Goal: Transaction & Acquisition: Purchase product/service

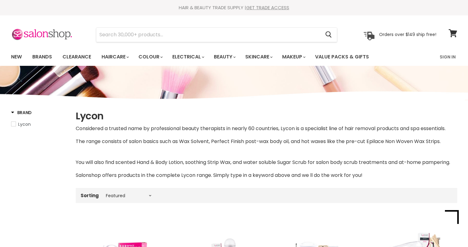
select select "manual"
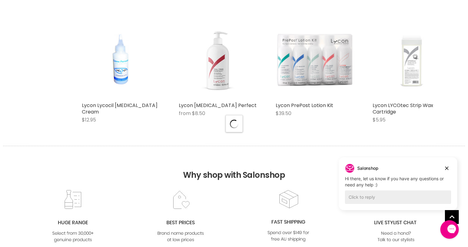
scroll to position [1585, 0]
select select "manual"
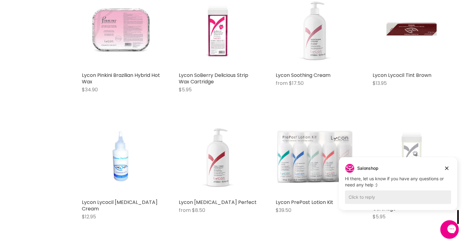
scroll to position [1535, 0]
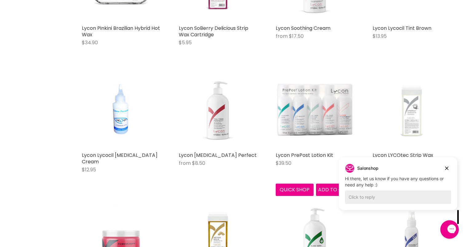
click at [296, 128] on img "Main content" at bounding box center [314, 109] width 78 height 78
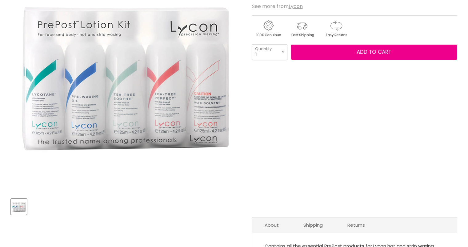
scroll to position [15, 0]
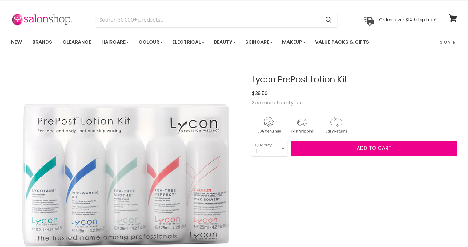
click at [274, 152] on select "1 2 3 4 5 6 7 8 9 10+" at bounding box center [269, 147] width 35 height 15
select select "2"
click at [252, 140] on select "1 2 3 4 5 6 7 8 9 10+" at bounding box center [269, 147] width 35 height 15
type input "2"
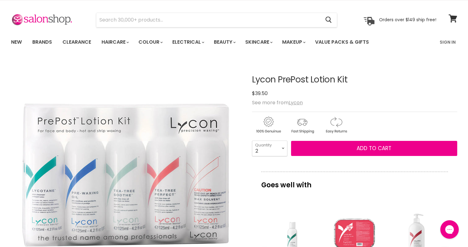
click at [290, 235] on div "View product:Lycon Lycotane Skin Cleanser" at bounding box center [292, 234] width 56 height 56
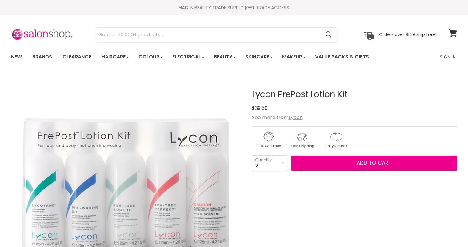
select select "2"
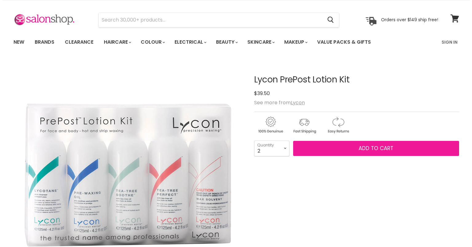
scroll to position [15, 0]
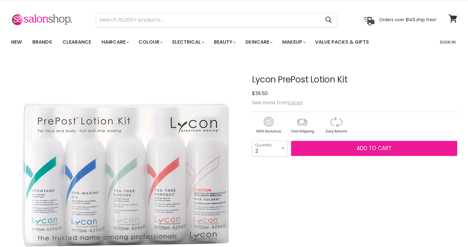
click at [320, 144] on button "Add to cart" at bounding box center [374, 148] width 166 height 15
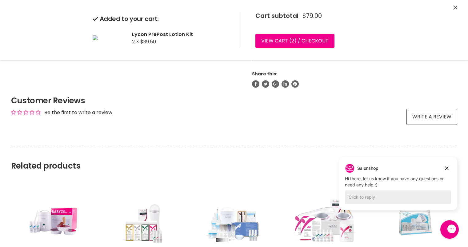
scroll to position [485, 0]
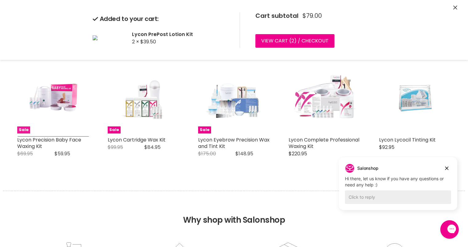
click at [59, 101] on img "Main content" at bounding box center [53, 97] width 48 height 72
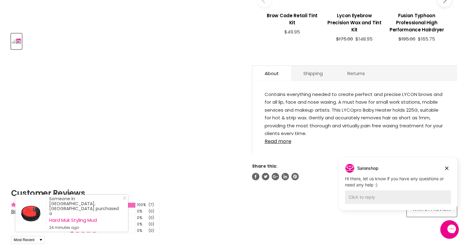
scroll to position [277, 0]
click at [274, 140] on link "Read more" at bounding box center [354, 139] width 180 height 9
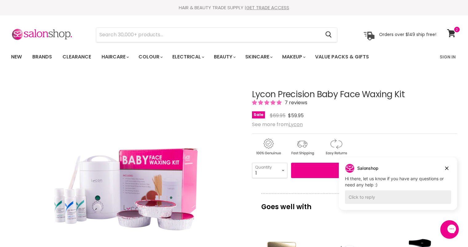
scroll to position [50, 0]
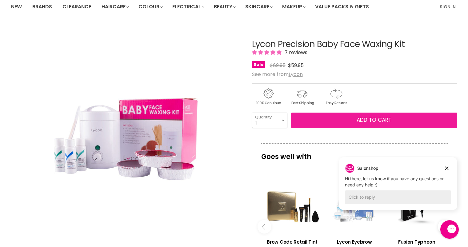
click at [324, 114] on button "Add to cart" at bounding box center [374, 119] width 166 height 15
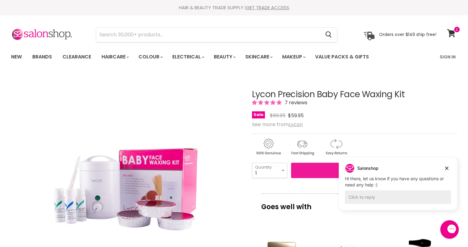
scroll to position [71, 0]
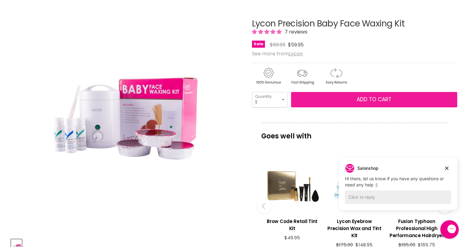
click at [370, 100] on span "Add to cart" at bounding box center [373, 99] width 35 height 7
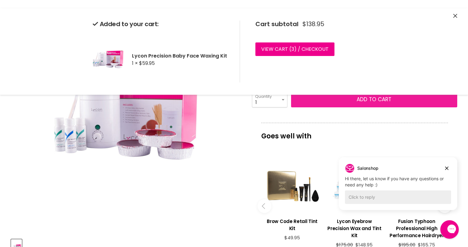
scroll to position [0, 0]
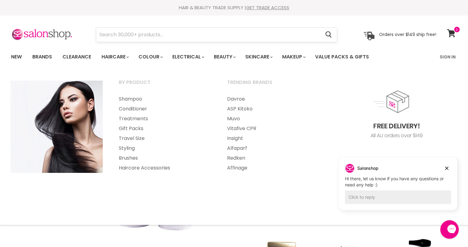
click at [157, 30] on input "Search" at bounding box center [208, 35] width 224 height 14
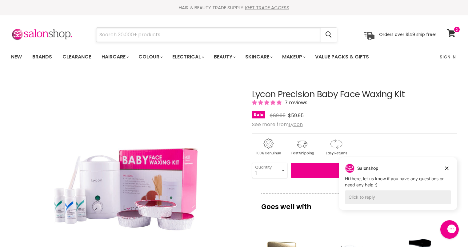
click at [145, 33] on input "Search" at bounding box center [208, 35] width 224 height 14
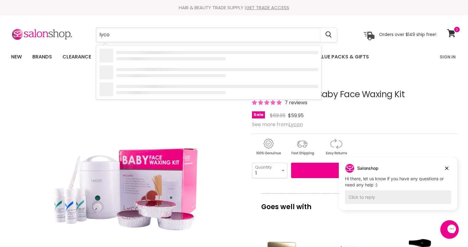
type input "lycon"
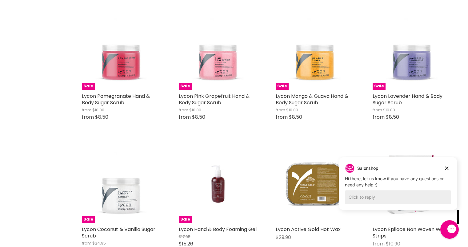
scroll to position [522, 0]
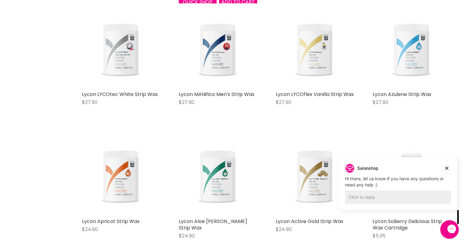
scroll to position [951, 0]
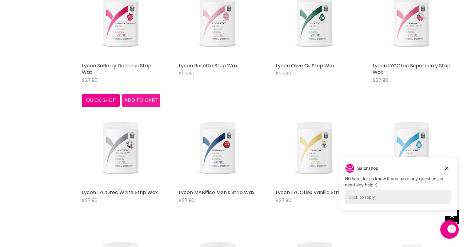
click at [132, 102] on span "Add to cart" at bounding box center [141, 100] width 34 height 7
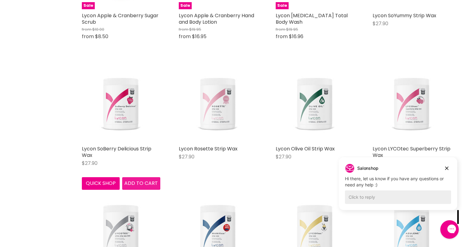
click at [132, 184] on span "Add to cart" at bounding box center [141, 183] width 34 height 7
click at [123, 112] on img "Main content" at bounding box center [121, 103] width 78 height 78
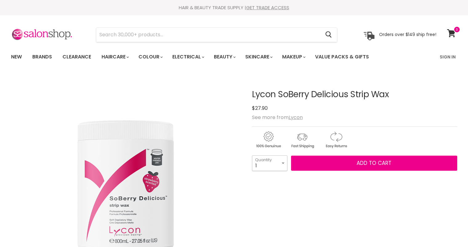
click at [276, 161] on select "1 2 3 4 5 6 7 8 9 10+" at bounding box center [269, 162] width 35 height 15
select select "2"
click at [252, 155] on select "1 2 3 4 5 6 7 8 9 10+" at bounding box center [269, 162] width 35 height 15
type input "2"
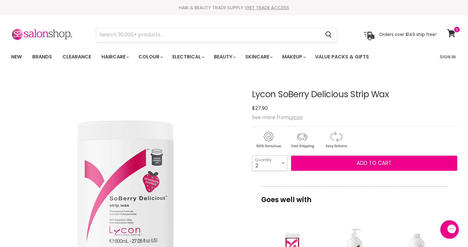
click at [274, 163] on select "1 2 3 4 5 6 7 8 9 10+" at bounding box center [269, 162] width 35 height 15
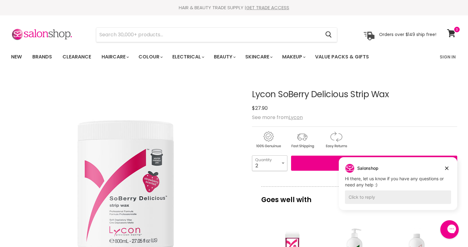
select select "3"
click at [252, 155] on select "1 2 3 4 5 6 7 8 9 10+" at bounding box center [269, 162] width 35 height 15
type input "3"
click at [318, 163] on button "Add to cart" at bounding box center [374, 163] width 166 height 15
click at [132, 34] on input "Search" at bounding box center [208, 35] width 224 height 14
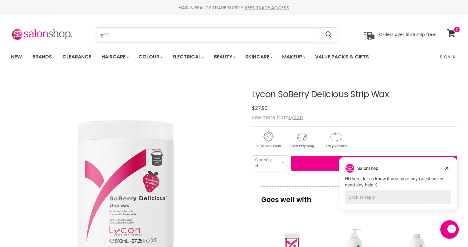
type input "lycon"
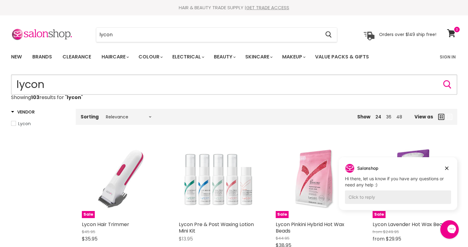
drag, startPoint x: 359, startPoint y: 74, endPoint x: 391, endPoint y: 55, distance: 37.3
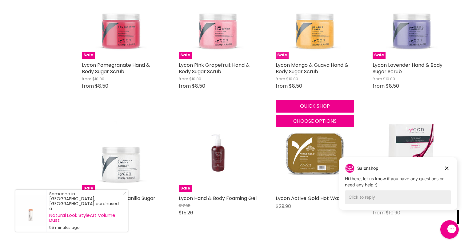
scroll to position [563, 0]
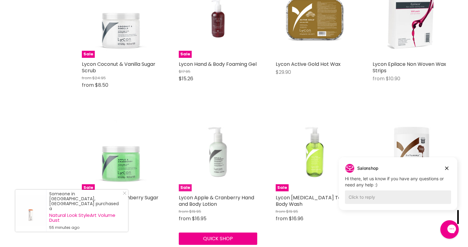
scroll to position [748, 0]
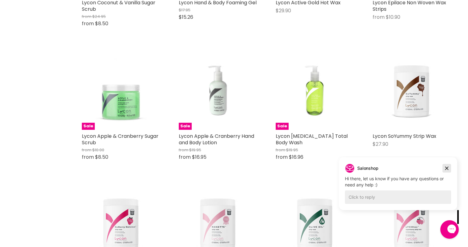
click at [448, 166] on icon "Dismiss campaign" at bounding box center [446, 167] width 6 height 7
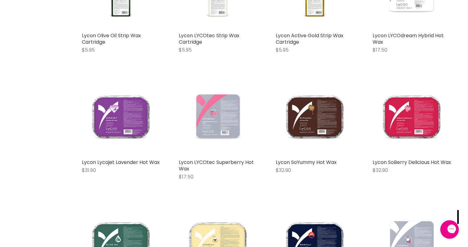
scroll to position [1414, 0]
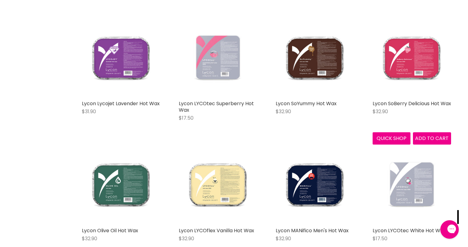
click at [407, 65] on img "Main content" at bounding box center [411, 58] width 78 height 78
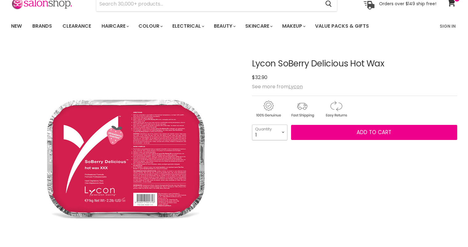
scroll to position [31, 0]
click at [274, 132] on select "1 2 3 4 5 6 7 8 9 10+" at bounding box center [269, 131] width 35 height 15
select select "4"
click at [252, 124] on select "1 2 3 4 5 6 7 8 9 10+" at bounding box center [269, 131] width 35 height 15
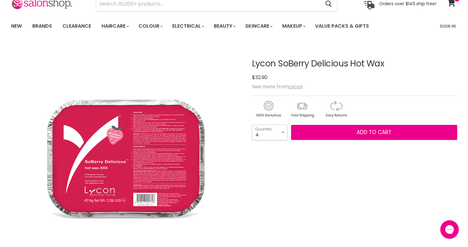
type input "4"
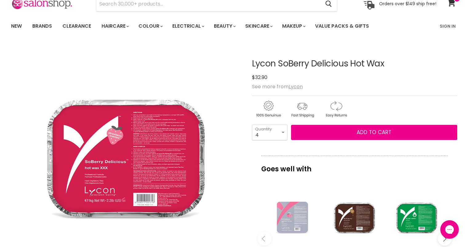
click at [326, 150] on div "Lycon SoBerry Delicious Hot Wax No reviews $32.90 See more from Lycon 1 2 3" at bounding box center [354, 231] width 205 height 375
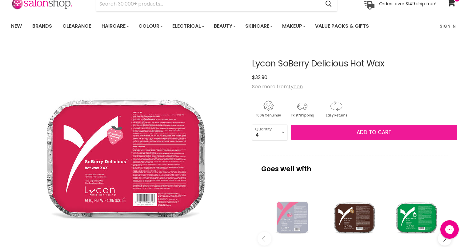
click at [369, 130] on span "Add to cart" at bounding box center [373, 131] width 35 height 7
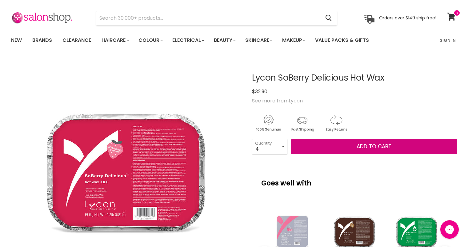
scroll to position [15, 0]
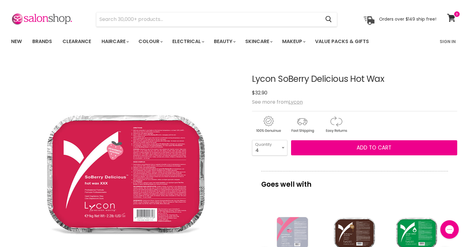
click at [380, 117] on div "Main content" at bounding box center [354, 123] width 205 height 24
click at [346, 170] on div "Lycon SoBerry Delicious Hot Wax No reviews $32.90 See more from Lycon 1 2 3" at bounding box center [354, 246] width 205 height 375
click at [277, 154] on select "1 2 3 4 5 6 7 8 9 10+" at bounding box center [269, 147] width 35 height 15
select select "5"
click at [252, 140] on select "1 2 3 4 5 6 7 8 9 10+" at bounding box center [269, 147] width 35 height 15
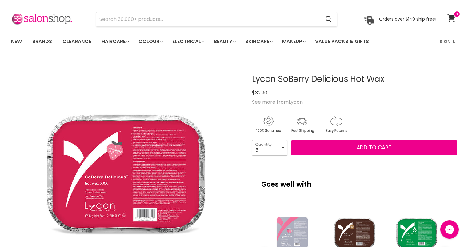
type input "5"
click at [278, 166] on div "Lycon SoBerry Delicious Hot Wax No reviews $32.90 See more from Lycon 1 2 3" at bounding box center [354, 246] width 205 height 375
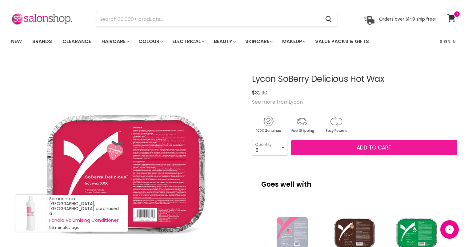
click at [365, 154] on button "Add to cart" at bounding box center [374, 147] width 166 height 15
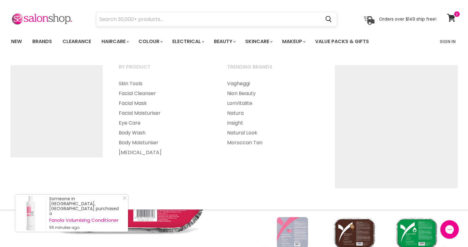
click at [218, 21] on input "Search" at bounding box center [208, 19] width 224 height 14
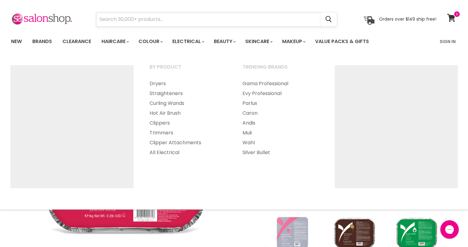
click at [194, 18] on input "Search" at bounding box center [208, 19] width 224 height 14
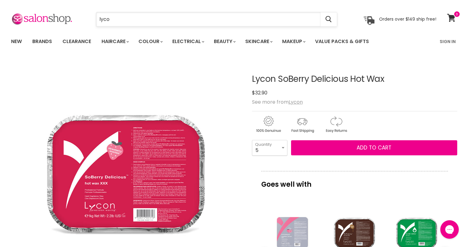
type input "lycon"
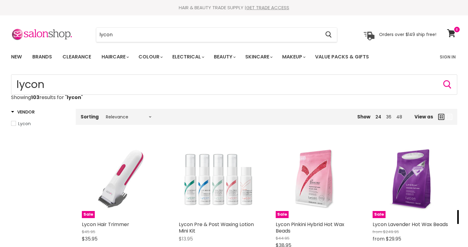
click at [467, 110] on html "Skip to content HAIR & BEAUTY TRADE SUPPLY | GET TRADE ACCESS HAIR & BEAUTY TRA…" at bounding box center [234, 123] width 468 height 247
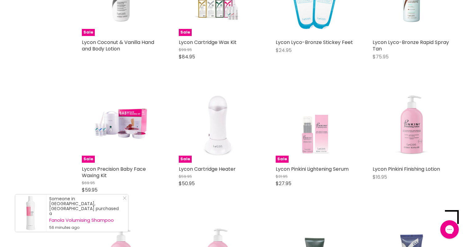
scroll to position [1986, 0]
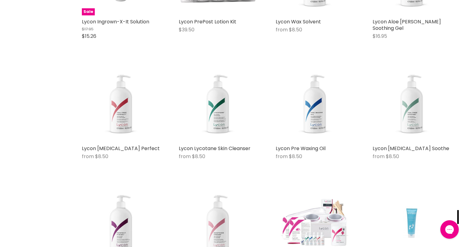
scroll to position [2497, 0]
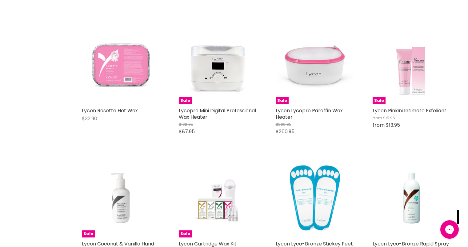
scroll to position [1781, 0]
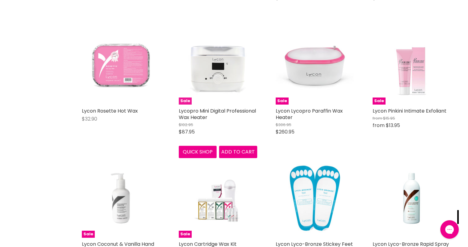
click at [211, 76] on img "Main content" at bounding box center [218, 65] width 78 height 78
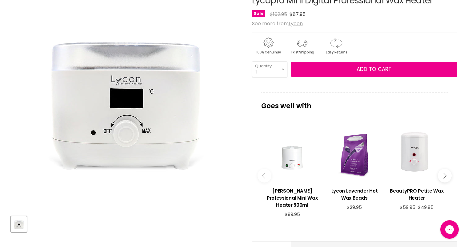
scroll to position [62, 0]
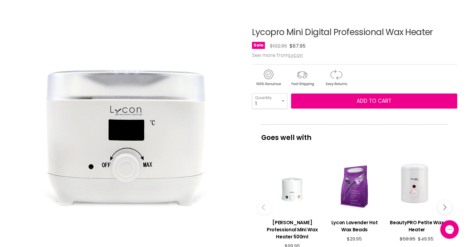
click at [12, 219] on img "Lycopro Mini Digital Professional Wax Heater image. Click or Scroll to Zoom." at bounding box center [126, 127] width 230 height 230
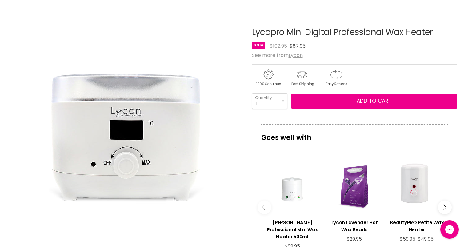
click at [456, 145] on div "Goes well with imageUrl Caron Professional Mini Wax Heater 500ml $99.95 imageUr…" at bounding box center [354, 194] width 205 height 140
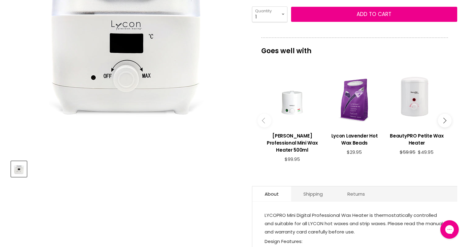
scroll to position [0, 0]
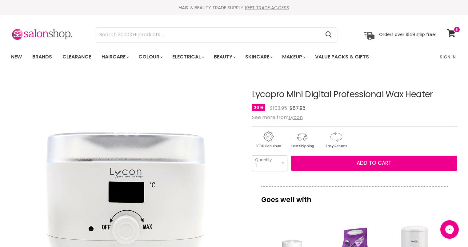
click at [13, 238] on img "Lycopro Mini Digital Professional Wax Heater image. Click or Scroll to Zoom." at bounding box center [126, 189] width 230 height 230
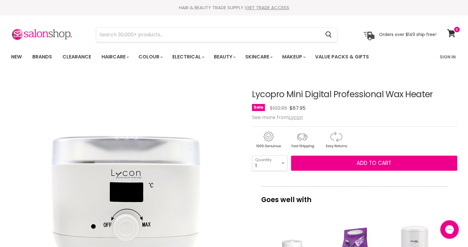
click at [296, 107] on span "$87.95" at bounding box center [297, 108] width 16 height 7
click at [320, 109] on div "Sale Original Price $102.95 Current Price $87.95" at bounding box center [354, 108] width 205 height 8
click at [292, 108] on span "$87.95" at bounding box center [297, 108] width 16 height 7
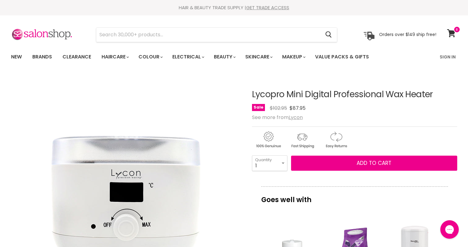
click at [292, 108] on span "$87.95" at bounding box center [297, 108] width 16 height 7
click at [405, 36] on p "Orders over $149 ship free!" at bounding box center [407, 35] width 57 height 6
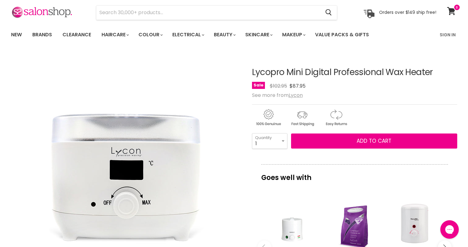
scroll to position [23, 0]
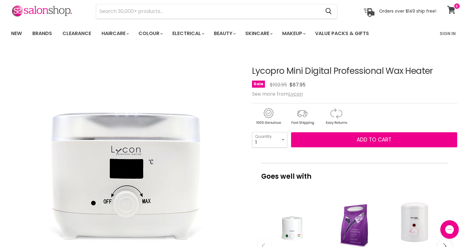
click at [452, 8] on icon at bounding box center [451, 10] width 8 height 8
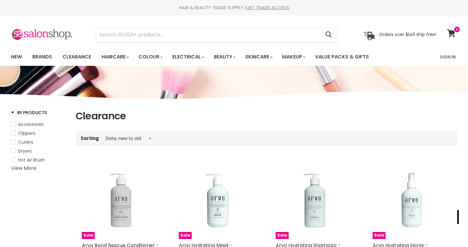
select select "created-descending"
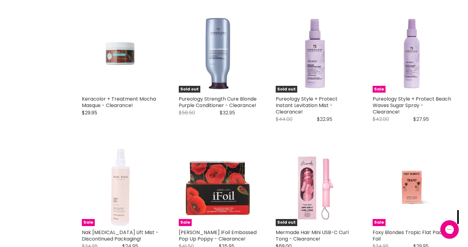
scroll to position [1305, 0]
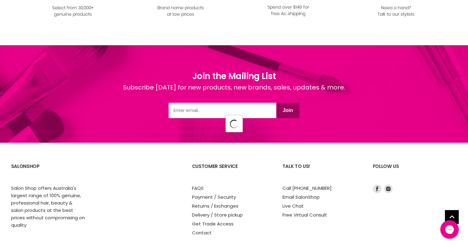
scroll to position [1811, 0]
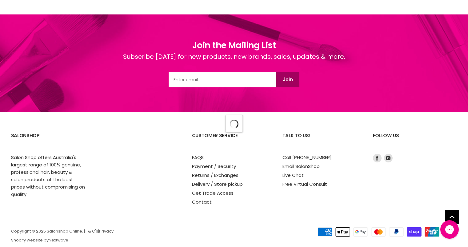
select select "created-descending"
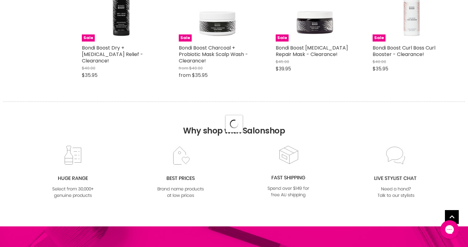
select select "created-descending"
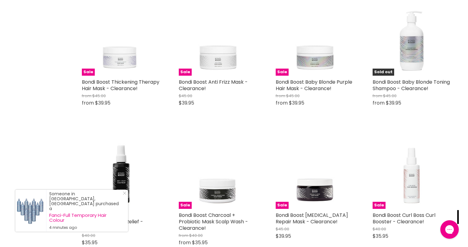
scroll to position [4009, 0]
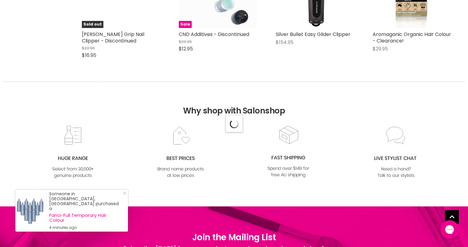
scroll to position [5092, 0]
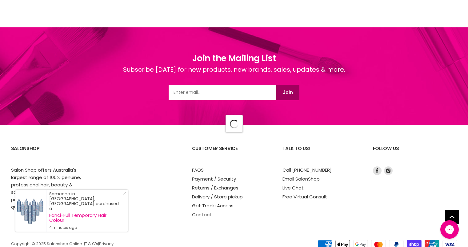
select select "created-descending"
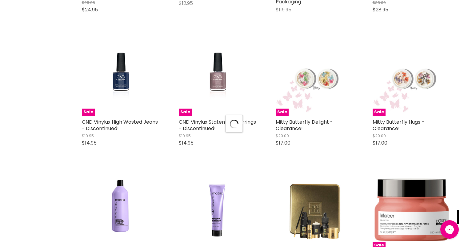
scroll to position [6721, 0]
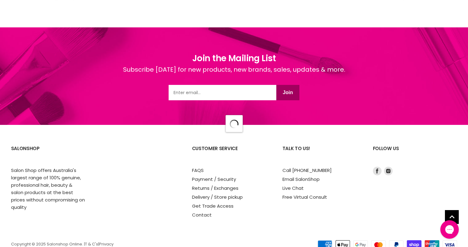
select select "created-descending"
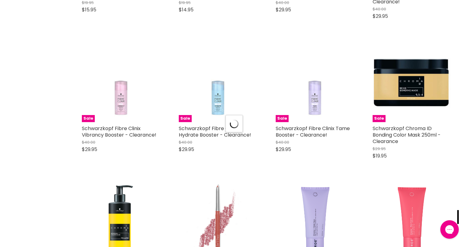
scroll to position [8371, 0]
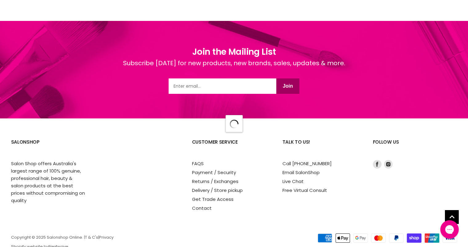
select select "created-descending"
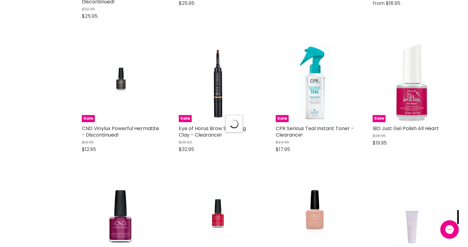
scroll to position [9969, 0]
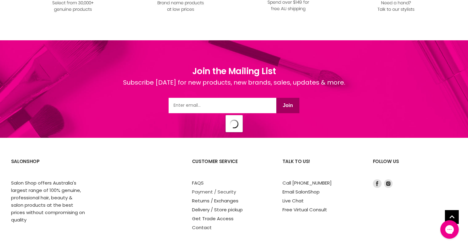
select select "created-descending"
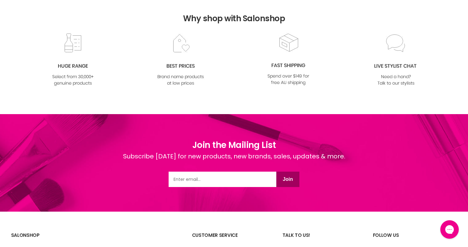
scroll to position [578, 0]
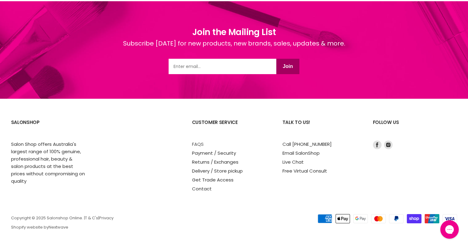
click at [196, 145] on link "FAQS" at bounding box center [198, 144] width 12 height 6
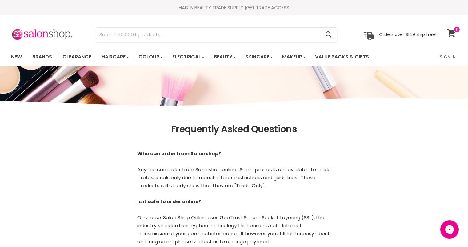
click at [445, 32] on link "View cart" at bounding box center [452, 33] width 16 height 14
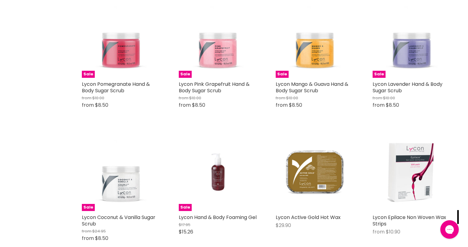
scroll to position [537, 0]
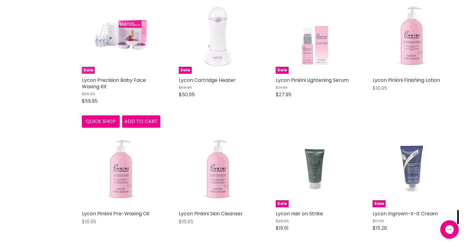
scroll to position [2059, 0]
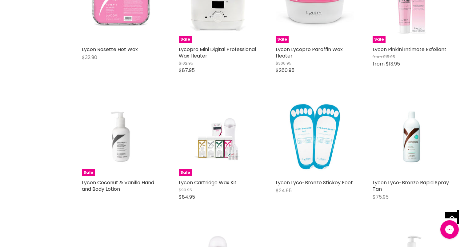
scroll to position [1828, 0]
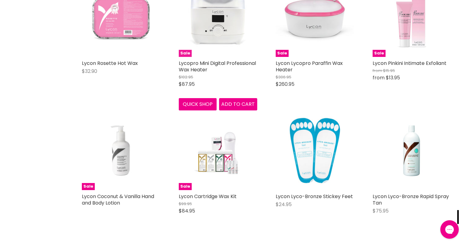
click at [225, 22] on img "Main content" at bounding box center [218, 17] width 78 height 78
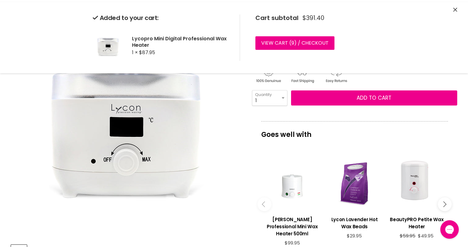
scroll to position [64, 0]
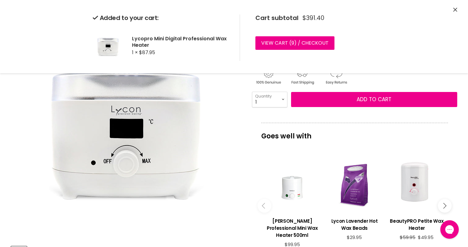
click at [443, 203] on icon "Main content" at bounding box center [443, 206] width 6 height 6
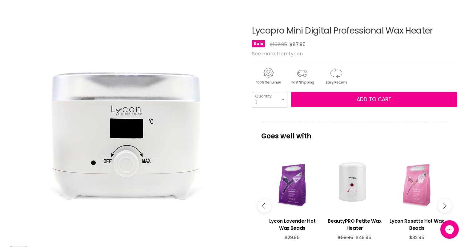
click at [443, 203] on icon "Main content" at bounding box center [443, 206] width 6 height 6
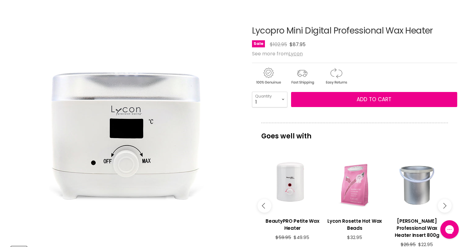
click at [443, 203] on icon "Main content" at bounding box center [443, 206] width 6 height 6
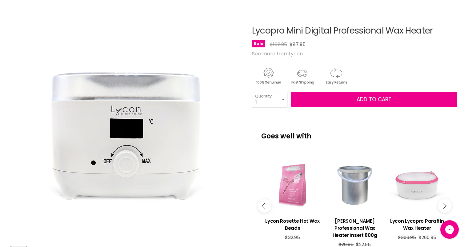
click at [446, 203] on button "Main content" at bounding box center [444, 206] width 14 height 14
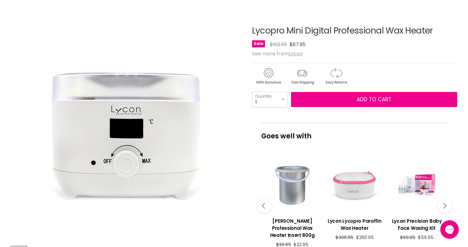
click at [446, 203] on button "Main content" at bounding box center [444, 206] width 14 height 14
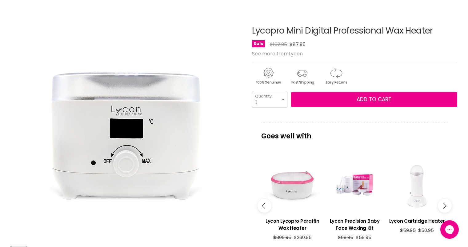
click at [343, 180] on div "Main content" at bounding box center [354, 185] width 56 height 56
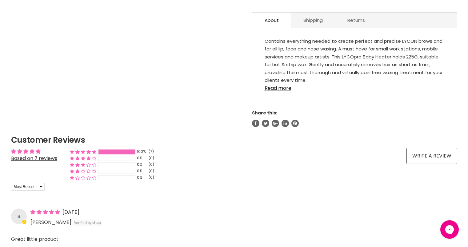
scroll to position [268, 0]
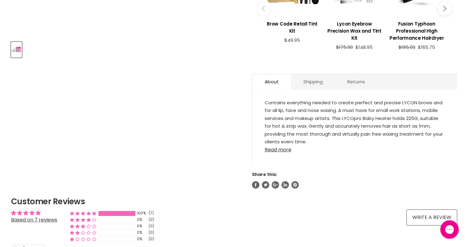
click at [285, 150] on link "Read more" at bounding box center [354, 147] width 180 height 9
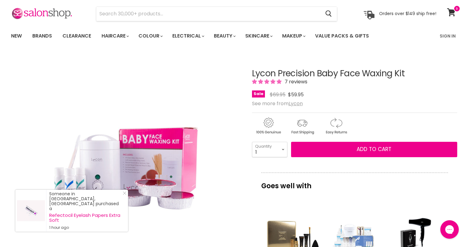
scroll to position [0, 0]
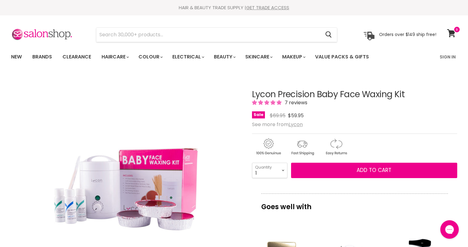
drag, startPoint x: 457, startPoint y: 134, endPoint x: 469, endPoint y: 92, distance: 44.2
click at [140, 34] on input "Search" at bounding box center [208, 35] width 224 height 14
type input "ส"
type input "lycon"
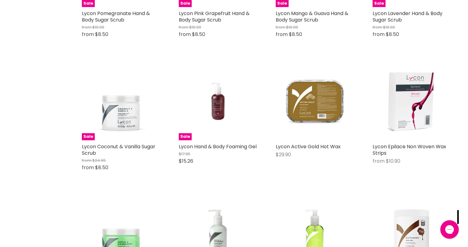
scroll to position [606, 0]
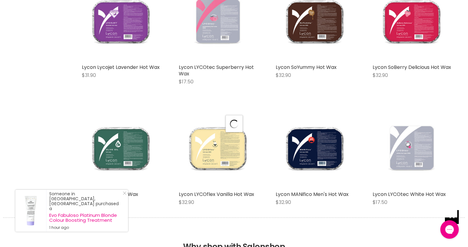
scroll to position [1741, 0]
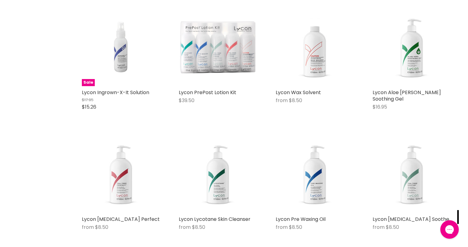
scroll to position [2384, 0]
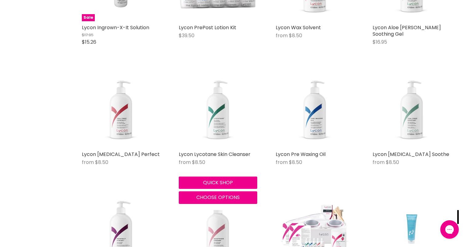
click at [218, 127] on img "Main content" at bounding box center [218, 108] width 78 height 78
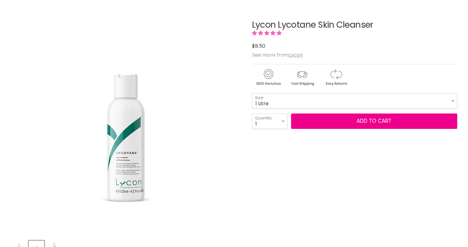
click at [252, 93] on select "125ml 500ml 1 Litre" at bounding box center [354, 100] width 205 height 15
select select "1 Litre"
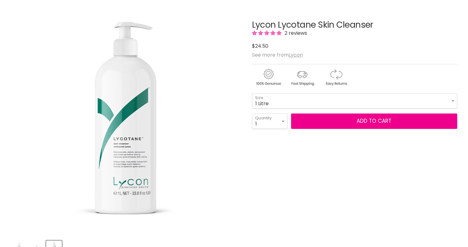
click at [295, 163] on div "Main content" at bounding box center [354, 207] width 205 height 140
click at [279, 125] on select "1 2 3 4 5 6 7 8 9 10+" at bounding box center [269, 120] width 35 height 15
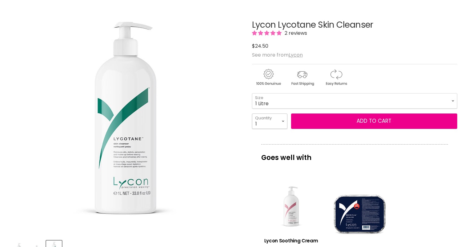
select select "2"
click at [252, 113] on select "1 2 3 4 5 6 7 8 9 10+" at bounding box center [269, 120] width 35 height 15
type input "2"
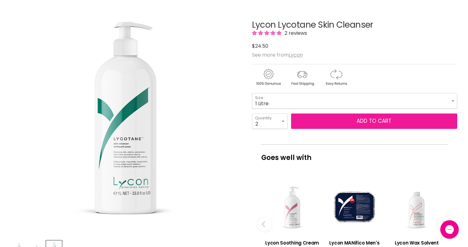
click at [347, 122] on button "Add to cart" at bounding box center [374, 120] width 166 height 15
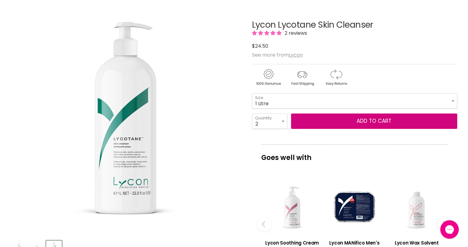
scroll to position [33, 0]
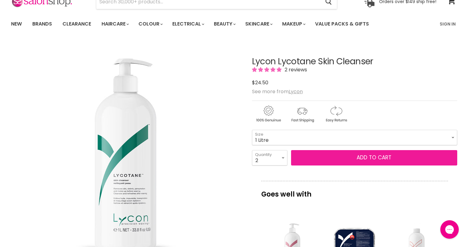
click at [381, 159] on button "Add to cart" at bounding box center [374, 157] width 166 height 15
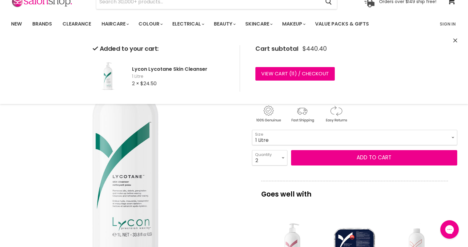
click at [227, 191] on img "Lycon Lycotane Skin Cleanser image. Click or Scroll to Zoom." at bounding box center [126, 156] width 230 height 230
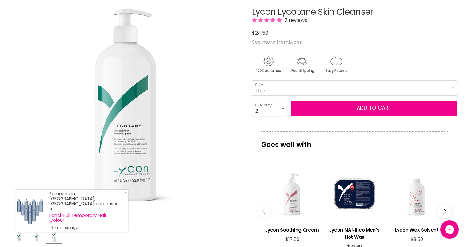
scroll to position [0, 0]
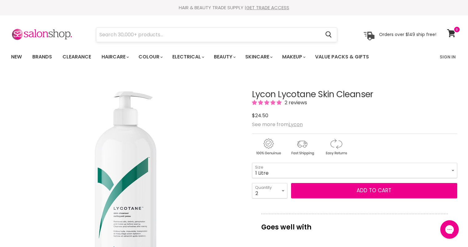
click at [178, 42] on form "Cancel" at bounding box center [216, 34] width 241 height 15
click at [182, 37] on input "Search" at bounding box center [208, 35] width 224 height 14
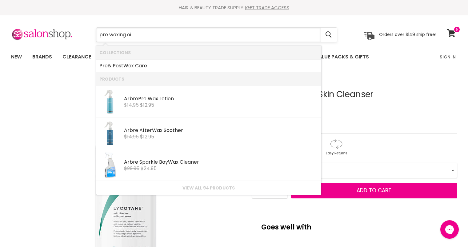
type input "pre waxing oil"
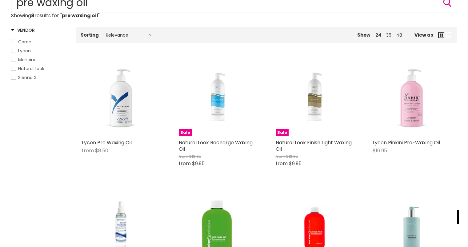
scroll to position [145, 0]
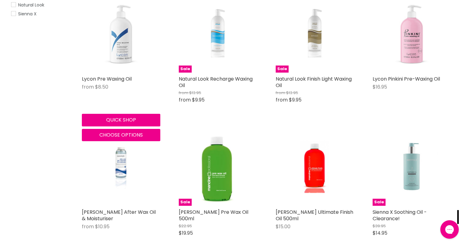
click at [118, 37] on img "Main content" at bounding box center [121, 33] width 78 height 78
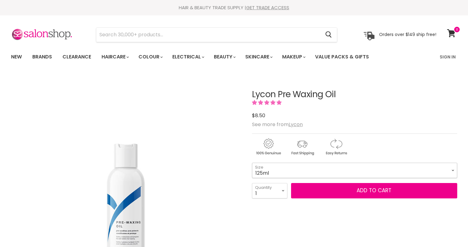
drag, startPoint x: 0, startPoint y: 0, endPoint x: 265, endPoint y: 173, distance: 316.9
click at [265, 173] on select "125ml 500ml 1 Litre" at bounding box center [354, 170] width 205 height 15
click at [273, 169] on select "125ml 500ml 1 Litre" at bounding box center [354, 170] width 205 height 15
click at [252, 163] on select "125ml 500ml 1 Litre" at bounding box center [354, 170] width 205 height 15
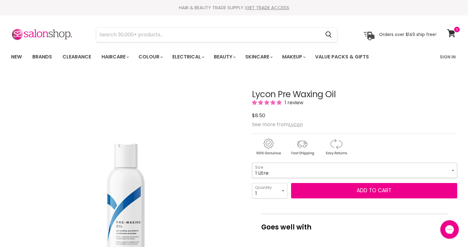
select select "1 Litre"
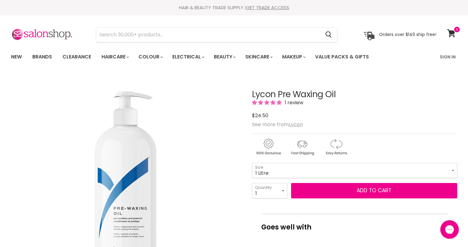
click at [271, 193] on select "1 2 3 4 5 6 7 8 9 10+" at bounding box center [269, 190] width 35 height 15
select select "2"
click at [252, 183] on select "1 2 3 4 5 6 7 8 9 10+" at bounding box center [269, 190] width 35 height 15
type input "2"
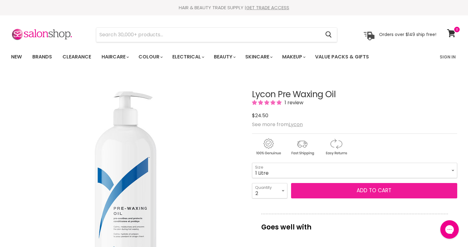
click at [349, 193] on button "Add to cart" at bounding box center [374, 190] width 166 height 15
click at [380, 190] on button "Add to cart" at bounding box center [374, 190] width 166 height 15
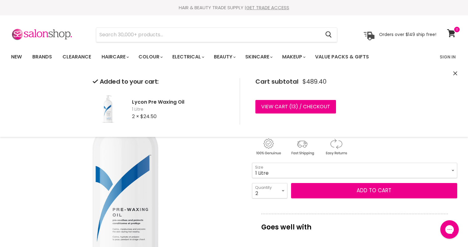
click at [235, 175] on img "Lycon Pre Waxing Oil image. Click or Scroll to Zoom." at bounding box center [126, 189] width 230 height 230
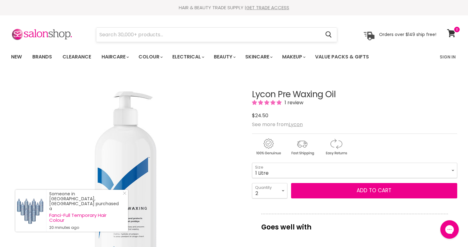
drag, startPoint x: 135, startPoint y: 26, endPoint x: 135, endPoint y: 30, distance: 4.9
click at [135, 26] on section "Menu Cancel" at bounding box center [233, 31] width 461 height 33
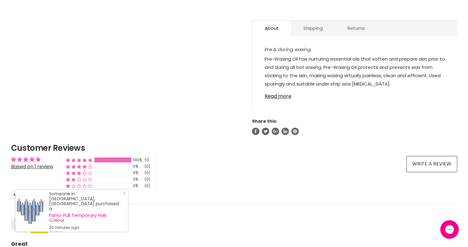
scroll to position [181, 0]
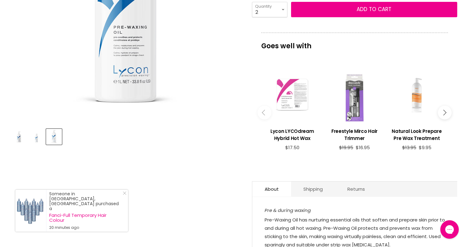
click at [442, 117] on button "Main content" at bounding box center [444, 112] width 14 height 14
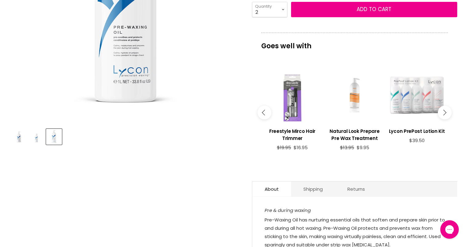
click at [413, 104] on div "Main content" at bounding box center [416, 95] width 56 height 56
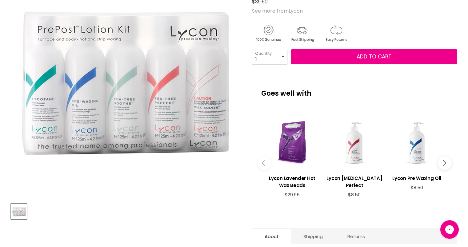
scroll to position [82, 0]
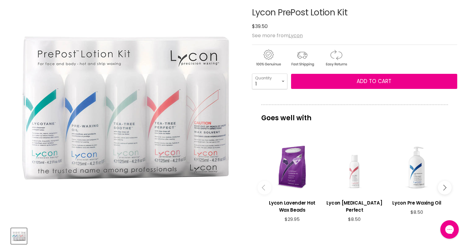
click at [357, 169] on div "Main content" at bounding box center [354, 167] width 56 height 56
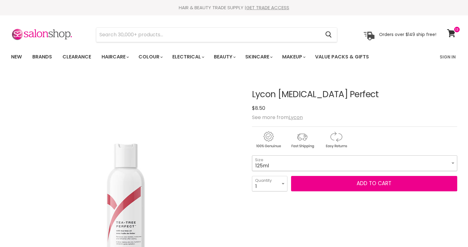
click at [294, 165] on select "125ml 500ml" at bounding box center [354, 162] width 205 height 15
click at [252, 155] on select "125ml 500ml" at bounding box center [354, 162] width 205 height 15
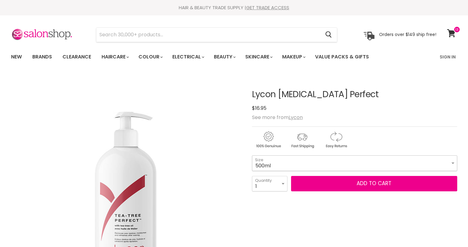
select select "500ml"
click at [272, 182] on select "1 2 3 4 5 6 7 8 9 10+" at bounding box center [269, 183] width 35 height 15
select select "2"
click at [252, 176] on select "1 2 3 4 5 6 7 8 9 10+" at bounding box center [269, 183] width 35 height 15
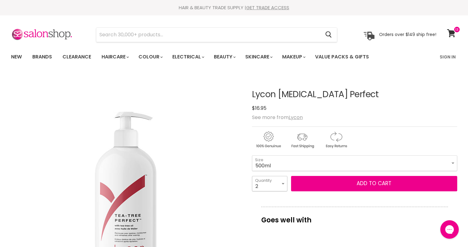
type input "2"
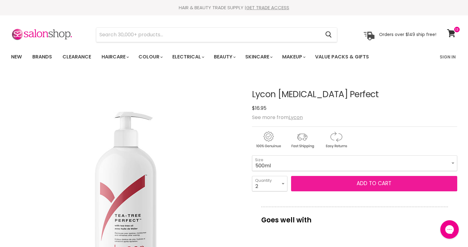
click at [333, 185] on button "Add to cart" at bounding box center [374, 183] width 166 height 15
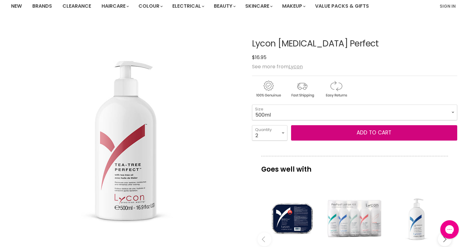
scroll to position [61, 0]
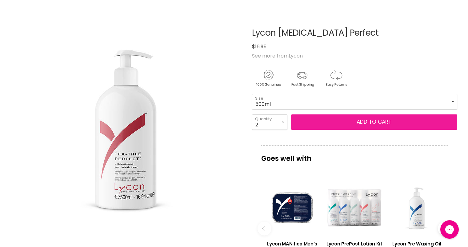
click at [361, 124] on button "Add to cart" at bounding box center [374, 121] width 166 height 15
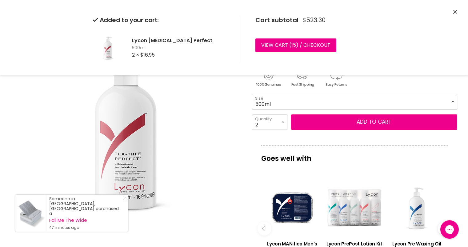
click at [456, 13] on icon "Close" at bounding box center [455, 12] width 4 height 4
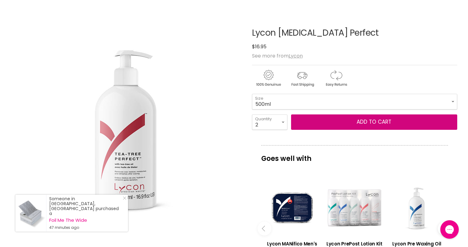
scroll to position [0, 0]
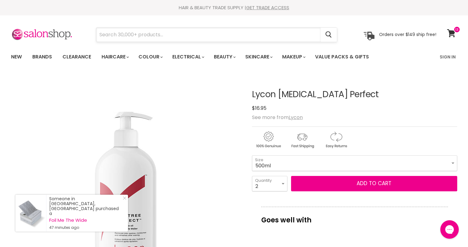
click at [148, 32] on input "Search" at bounding box center [208, 35] width 224 height 14
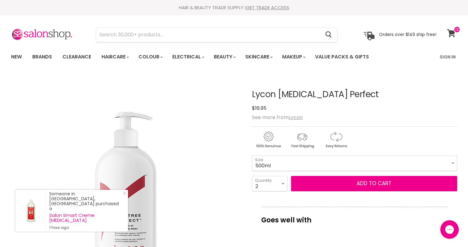
click at [455, 28] on span at bounding box center [456, 29] width 7 height 7
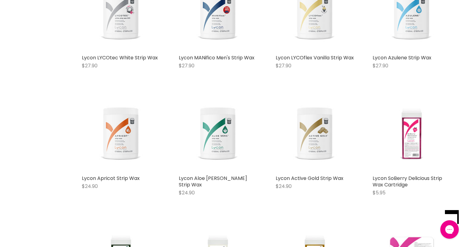
scroll to position [1145, 0]
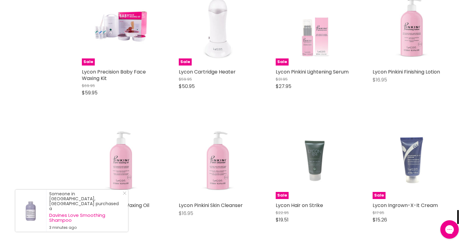
scroll to position [2138, 0]
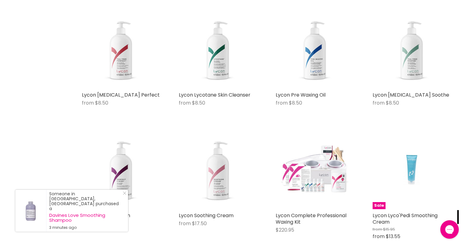
scroll to position [2392, 0]
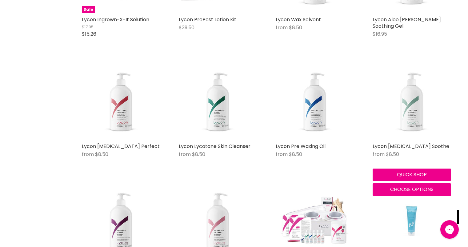
click at [417, 123] on img "Main content" at bounding box center [411, 100] width 78 height 78
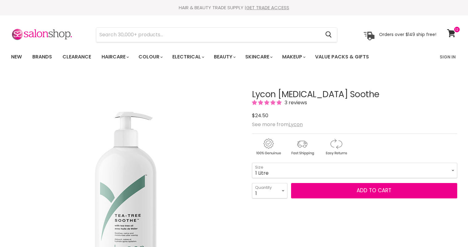
select select "1 Litre"
click at [283, 190] on select "1 2 3 4 5 6 7 8 9 10+" at bounding box center [269, 190] width 35 height 15
select select "2"
click at [252, 183] on select "1 2 3 4 5 6 7 8 9 10+" at bounding box center [269, 190] width 35 height 15
type input "2"
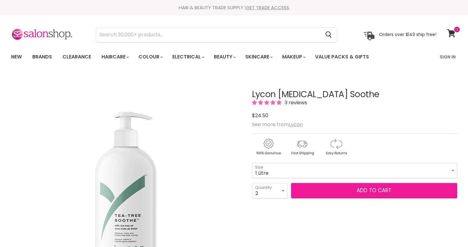
click at [328, 191] on button "Add to cart" at bounding box center [374, 190] width 166 height 15
click at [362, 186] on button "Add to cart" at bounding box center [374, 190] width 166 height 15
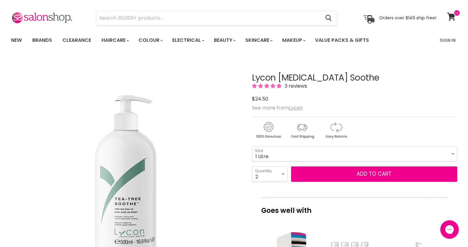
scroll to position [31, 0]
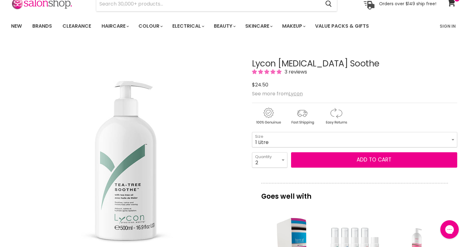
click at [426, 113] on div "Main content" at bounding box center [354, 115] width 205 height 24
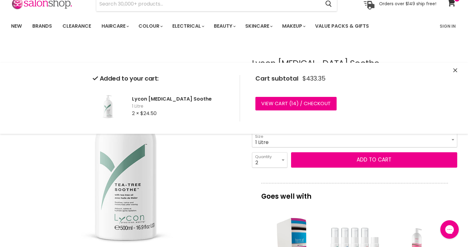
scroll to position [0, 0]
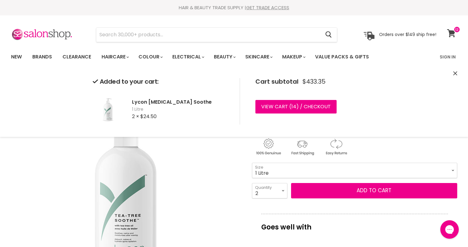
click at [452, 31] on icon at bounding box center [451, 33] width 8 height 8
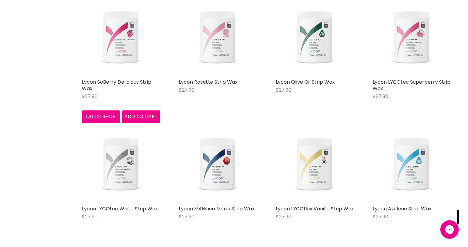
click at [129, 47] on img "Main content" at bounding box center [121, 36] width 78 height 78
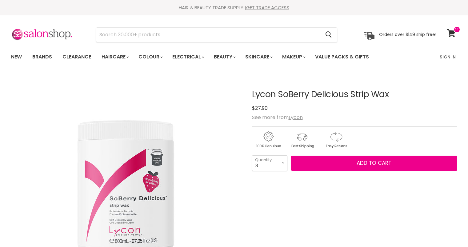
select select "3"
drag, startPoint x: 264, startPoint y: 164, endPoint x: 265, endPoint y: 157, distance: 6.2
click at [264, 164] on select "1 2 3 4 5 6 7 8 9 10+" at bounding box center [269, 162] width 35 height 15
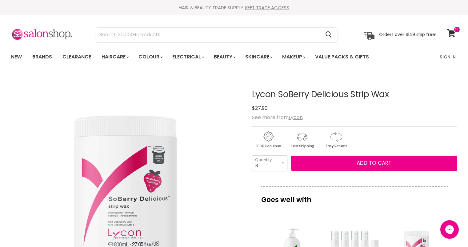
click at [236, 160] on img "Lycon SoBerry Delicious Strip Wax image. Click or Scroll to Zoom." at bounding box center [126, 189] width 230 height 230
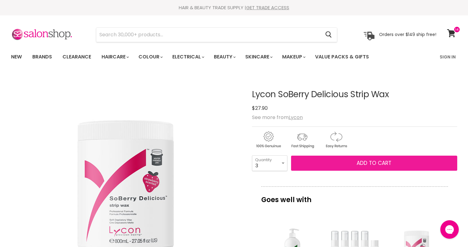
click at [326, 162] on button "Add to cart" at bounding box center [374, 163] width 166 height 15
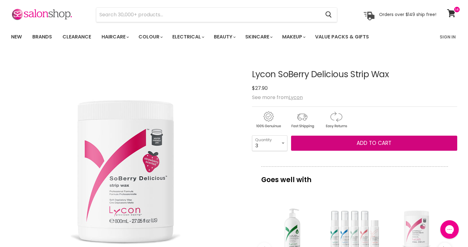
scroll to position [31, 0]
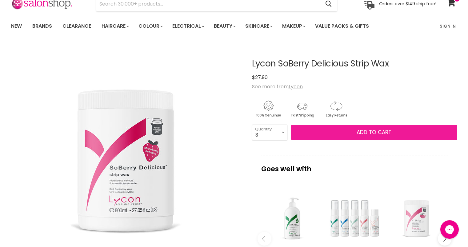
click at [402, 136] on button "Add to cart" at bounding box center [374, 132] width 166 height 15
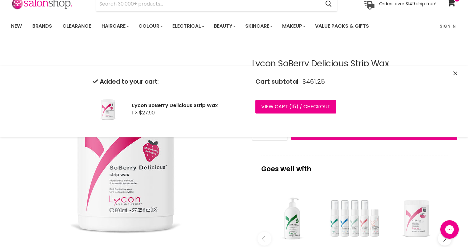
scroll to position [0, 0]
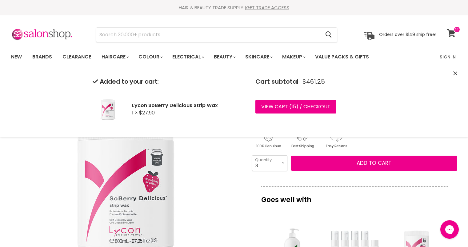
click at [450, 36] on icon at bounding box center [451, 33] width 9 height 8
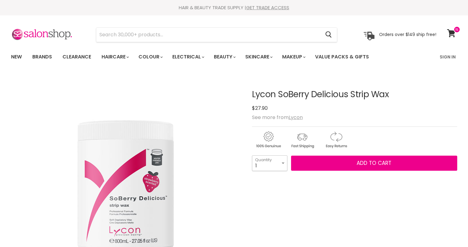
click at [271, 167] on select "1 2 3 4 5 6 7 8 9 10+" at bounding box center [269, 162] width 35 height 15
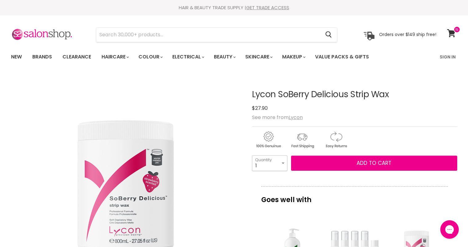
select select "2"
click at [252, 155] on select "1 2 3 4 5 6 7 8 9 10+" at bounding box center [269, 162] width 35 height 15
type input "2"
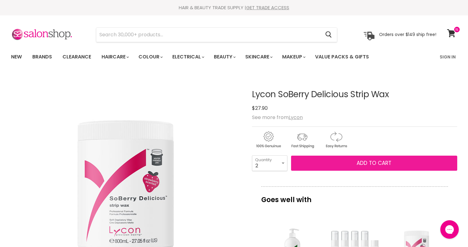
click at [358, 159] on span "Add to cart" at bounding box center [373, 162] width 35 height 7
click at [370, 164] on span "Add to cart" at bounding box center [373, 162] width 35 height 7
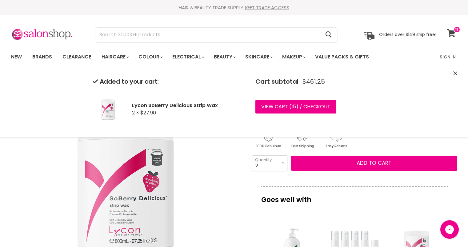
click at [451, 33] on icon at bounding box center [451, 33] width 8 height 8
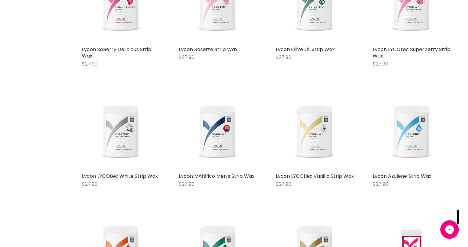
scroll to position [965, 0]
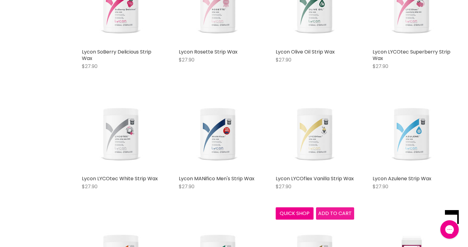
click at [328, 213] on span "Add to cart" at bounding box center [335, 213] width 34 height 7
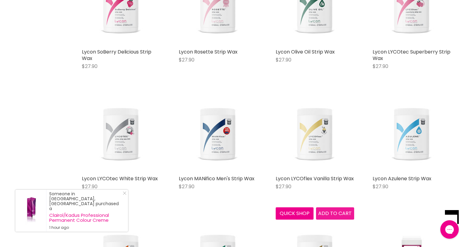
click at [327, 212] on span "Add to cart" at bounding box center [335, 213] width 34 height 7
click at [319, 140] on img "Main content" at bounding box center [314, 133] width 78 height 78
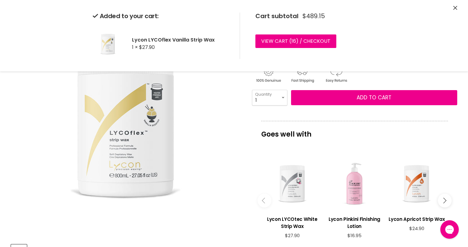
click at [455, 5] on button "Close" at bounding box center [455, 8] width 4 height 6
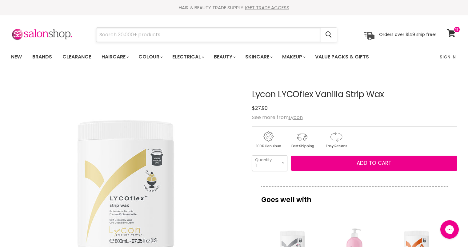
click at [205, 34] on input "Search" at bounding box center [208, 35] width 224 height 14
type input "lycon"
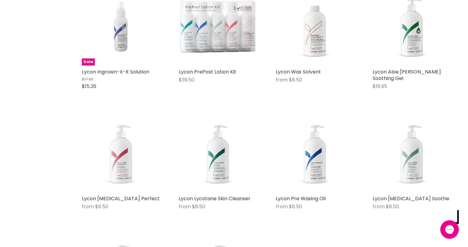
scroll to position [2442, 0]
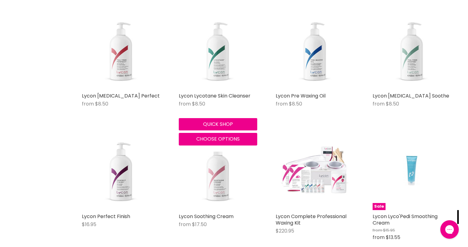
click at [220, 75] on img "Main content" at bounding box center [218, 50] width 78 height 78
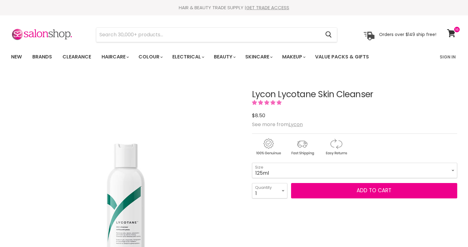
select select "2"
click at [252, 183] on select "1 2 3 4 5 6 7 8 9 10+" at bounding box center [269, 190] width 35 height 15
type input "2"
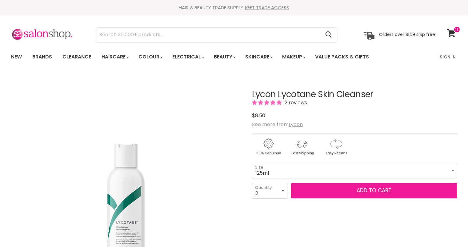
click at [326, 190] on button "Add to cart" at bounding box center [374, 190] width 166 height 15
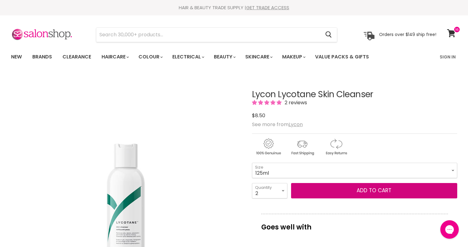
scroll to position [166, 0]
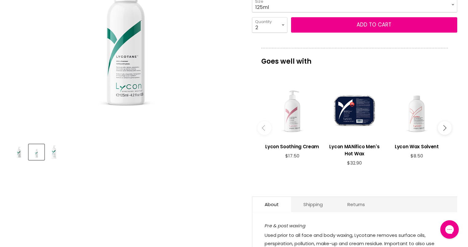
drag, startPoint x: 463, startPoint y: 70, endPoint x: 465, endPoint y: 64, distance: 5.7
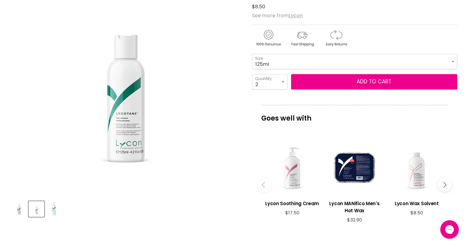
click at [339, 104] on div "Lycon Lycotane Skin Cleanser 2 reviews $8.50 See more from Lycon 125ml - 500ml …" at bounding box center [354, 162] width 205 height 392
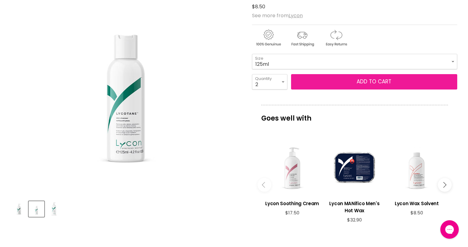
click at [351, 80] on button "Add to cart" at bounding box center [374, 81] width 166 height 15
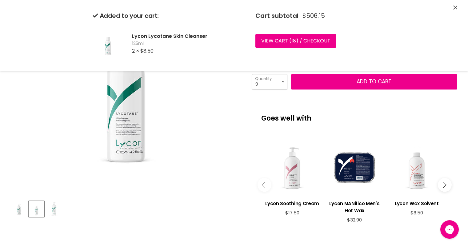
click at [442, 186] on icon "Main content" at bounding box center [443, 185] width 6 height 6
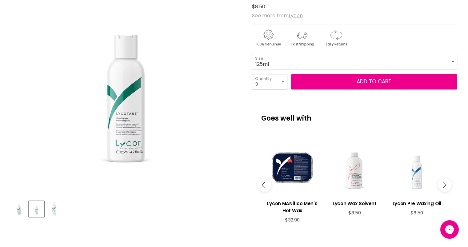
click at [420, 173] on div "Main content" at bounding box center [416, 167] width 56 height 56
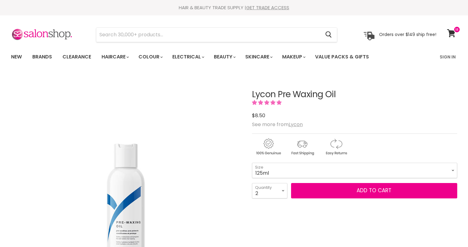
select select "2"
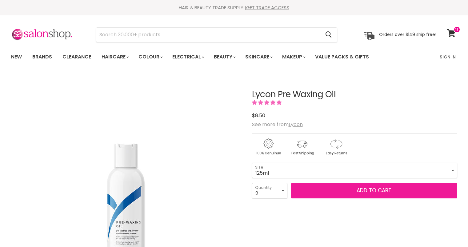
scroll to position [53, 0]
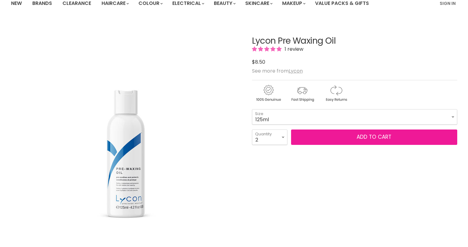
click at [399, 137] on button "Add to cart" at bounding box center [374, 136] width 166 height 15
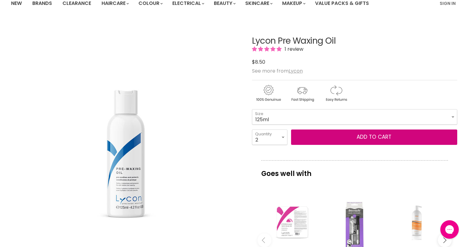
scroll to position [0, 0]
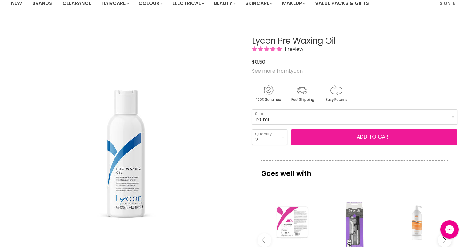
click at [363, 137] on span "Add to cart" at bounding box center [373, 136] width 35 height 7
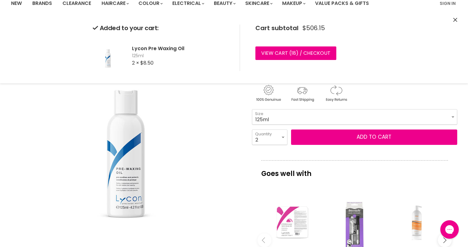
click at [456, 19] on icon "Close" at bounding box center [455, 20] width 4 height 4
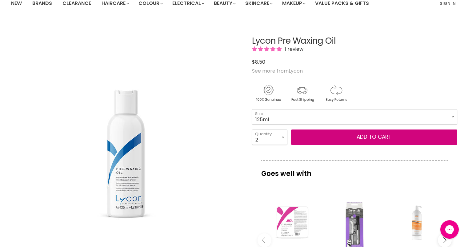
scroll to position [160, 0]
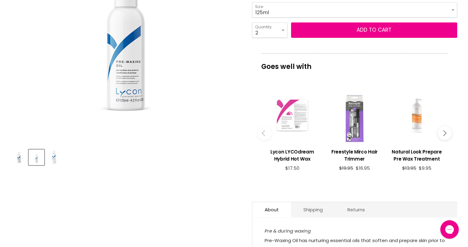
click at [442, 128] on button "Main content" at bounding box center [444, 133] width 14 height 14
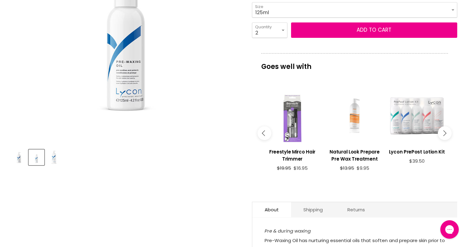
click at [442, 131] on icon "Main content" at bounding box center [443, 133] width 6 height 6
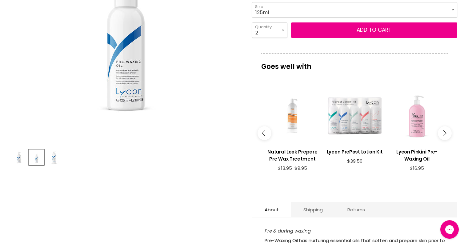
click at [439, 132] on button "Main content" at bounding box center [444, 133] width 14 height 14
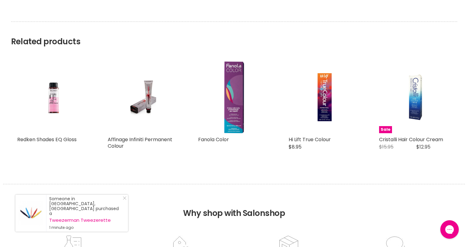
scroll to position [0, 0]
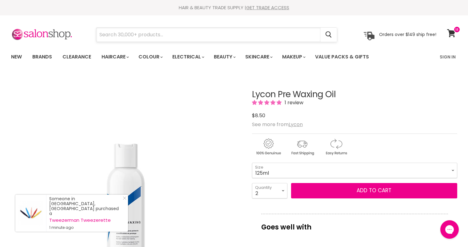
click at [176, 34] on input "Search" at bounding box center [208, 35] width 224 height 14
type input "lycon"
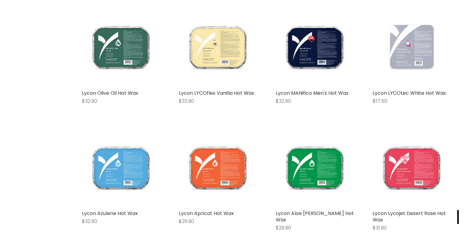
scroll to position [1728, 0]
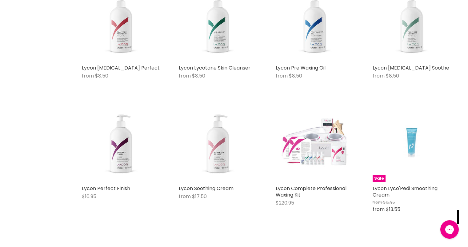
scroll to position [2437, 0]
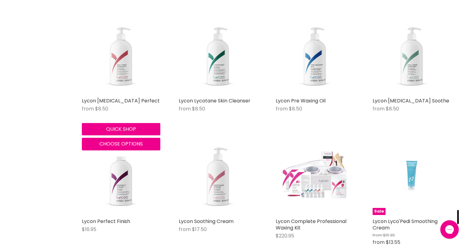
click at [126, 74] on img "Main content" at bounding box center [121, 55] width 78 height 78
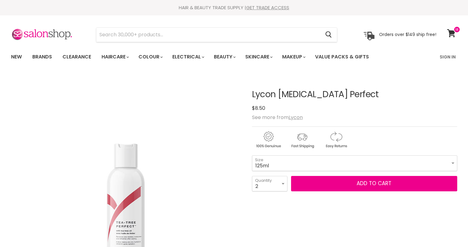
select select "2"
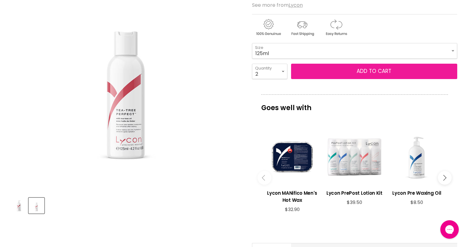
click at [380, 77] on button "Add to cart" at bounding box center [374, 71] width 166 height 15
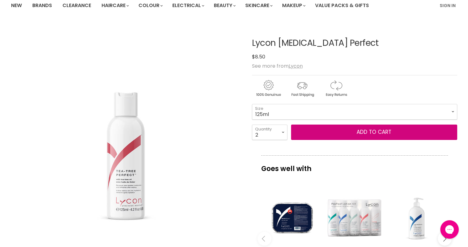
scroll to position [51, 0]
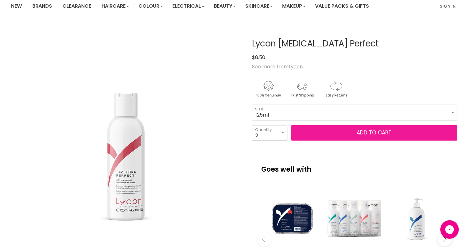
click at [373, 136] on span "Add to cart" at bounding box center [373, 132] width 35 height 7
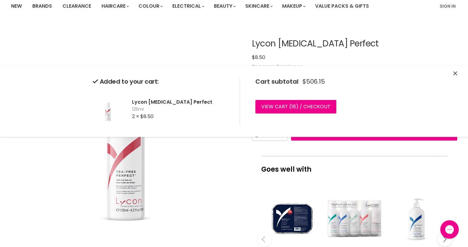
scroll to position [0, 0]
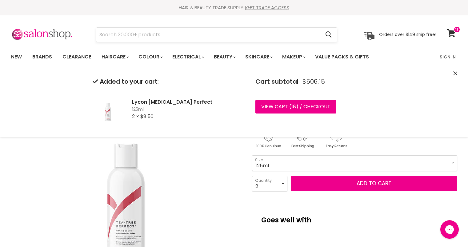
drag, startPoint x: 152, startPoint y: 43, endPoint x: 154, endPoint y: 37, distance: 6.3
click at [152, 42] on section "Menu Cancel" at bounding box center [233, 31] width 461 height 33
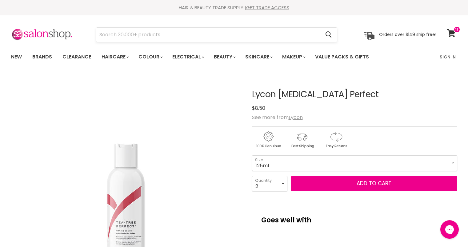
click at [154, 37] on input "Search" at bounding box center [208, 35] width 224 height 14
click at [156, 36] on input "Search" at bounding box center [208, 35] width 224 height 14
type input "lycon"
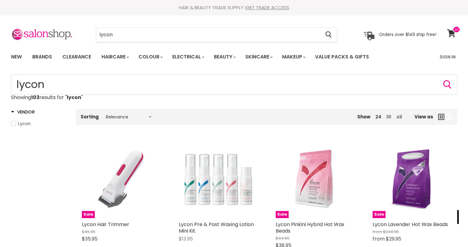
scroll to position [1162, 0]
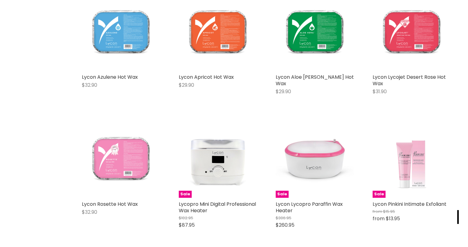
scroll to position [1330, 0]
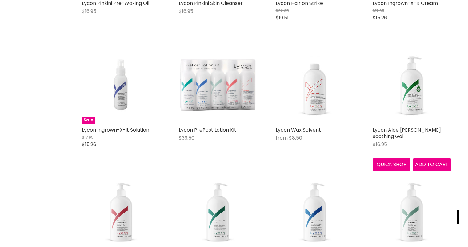
scroll to position [2292, 0]
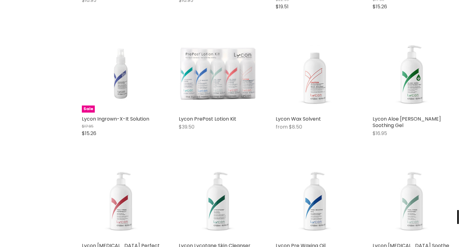
click at [415, 161] on img "Main content" at bounding box center [411, 200] width 78 height 78
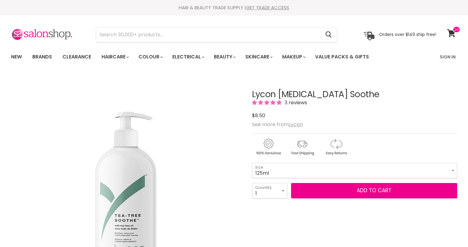
select select "2"
click at [252, 183] on select "1 2 3 4 5 6 7 8 9 10+" at bounding box center [269, 190] width 35 height 15
type input "2"
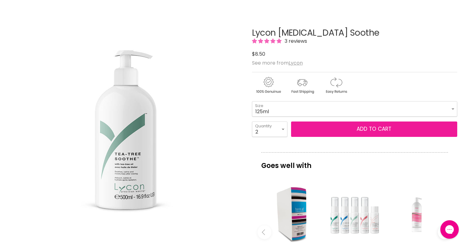
click at [334, 132] on button "Add to cart" at bounding box center [374, 128] width 166 height 15
click at [381, 132] on span "Add to cart" at bounding box center [373, 128] width 35 height 7
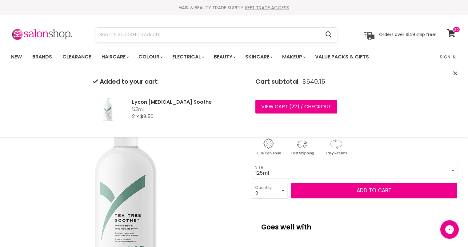
click at [279, 38] on input "Search" at bounding box center [208, 35] width 224 height 14
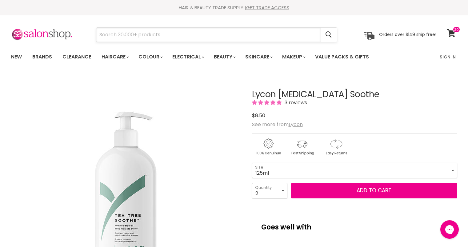
click at [264, 36] on input "Search" at bounding box center [208, 35] width 224 height 14
type input "lycon"
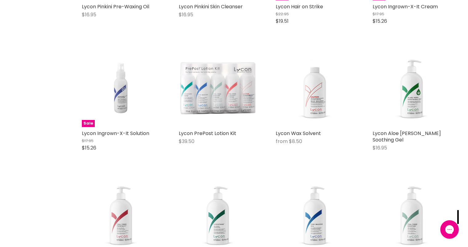
scroll to position [2320, 0]
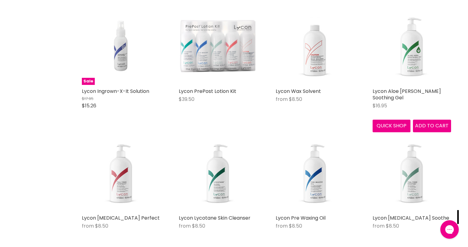
click at [421, 49] on img "Main content" at bounding box center [411, 45] width 78 height 78
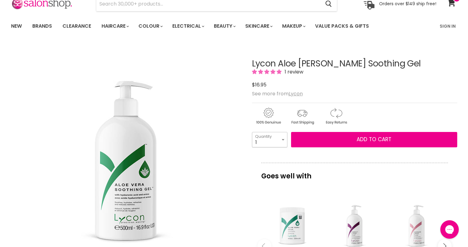
click at [264, 143] on select "1 2 3 4 5 6 7 8 9 10+" at bounding box center [269, 139] width 35 height 15
select select "2"
click at [252, 132] on select "1 2 3 4 5 6 7 8 9 10+" at bounding box center [269, 139] width 35 height 15
type input "2"
click at [299, 159] on div "Lycon Aloe Vera Soothing Gel 1 review $16.95 See more from Lycon 1 2 3" at bounding box center [354, 235] width 205 height 382
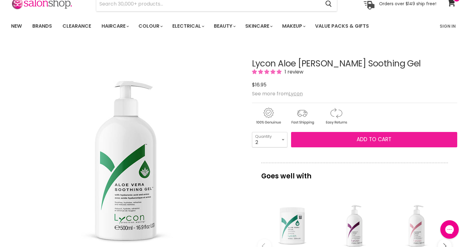
click at [324, 143] on button "Add to cart" at bounding box center [374, 139] width 166 height 15
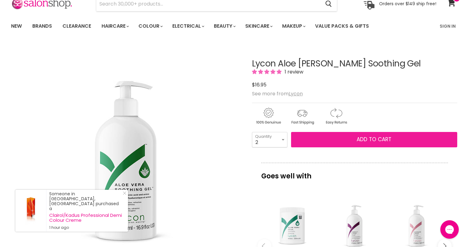
click at [400, 140] on button "Add to cart" at bounding box center [374, 139] width 166 height 15
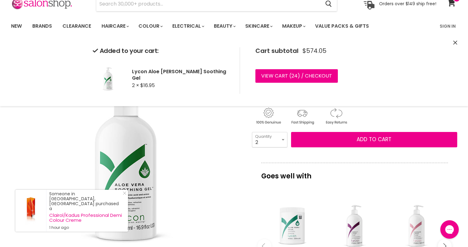
click at [454, 40] on button "Close" at bounding box center [455, 43] width 4 height 6
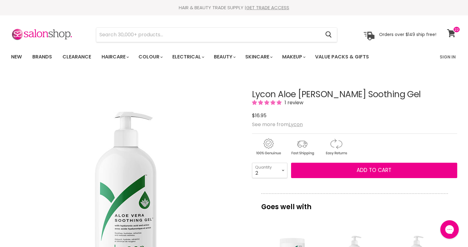
click at [451, 31] on icon at bounding box center [451, 33] width 8 height 8
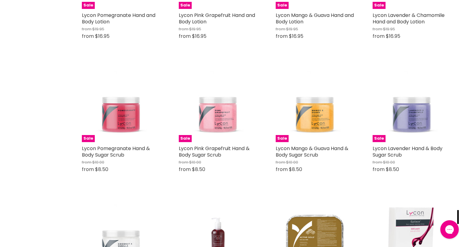
scroll to position [633, 0]
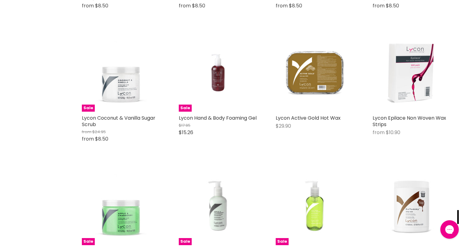
scroll to position [913, 0]
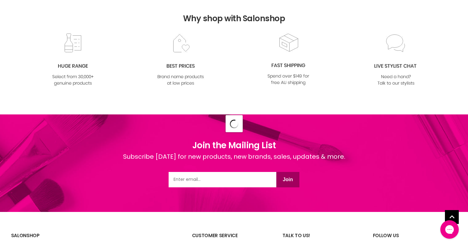
scroll to position [1679, 0]
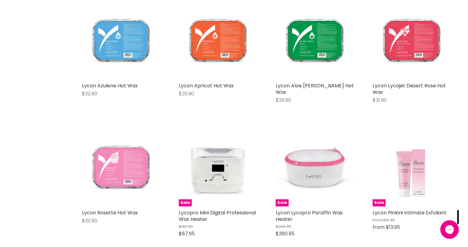
scroll to position [2348, 0]
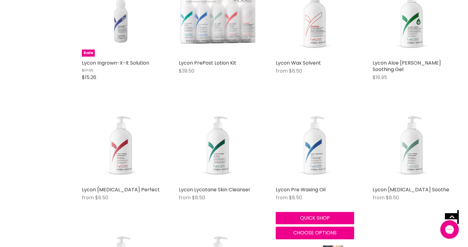
click at [308, 157] on img "Main content" at bounding box center [314, 144] width 78 height 78
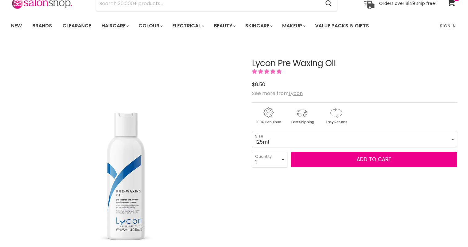
scroll to position [31, 0]
click at [276, 160] on select "1 2 3 4 5 6 7 8 9 10+" at bounding box center [269, 159] width 35 height 15
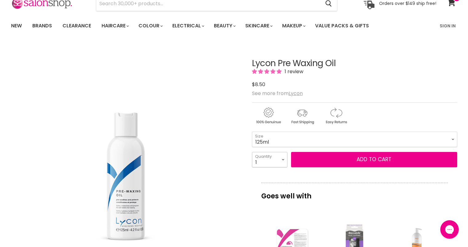
scroll to position [0, 0]
select select "2"
click at [252, 152] on select "1 2 3 4 5 6 7 8 9 10+" at bounding box center [269, 159] width 35 height 15
type input "2"
click at [288, 171] on div "Lycon Pre Waxing Oil 1 review $8.50 See more from [GEOGRAPHIC_DATA] 125ml - 500…" at bounding box center [354, 244] width 205 height 403
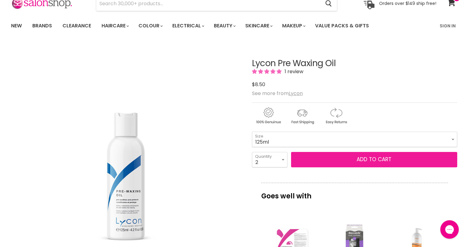
click at [319, 163] on button "Add to cart" at bounding box center [374, 159] width 166 height 15
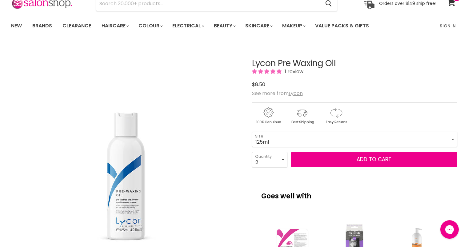
click at [421, 98] on div "Lycon Pre Waxing Oil 1 review $8.50 See more from [GEOGRAPHIC_DATA] 125ml - 500…" at bounding box center [354, 244] width 205 height 403
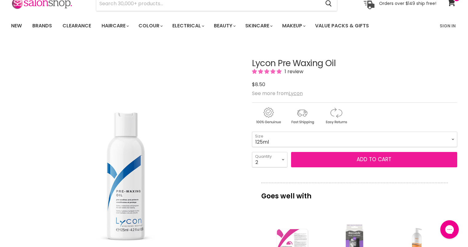
click at [362, 155] on button "Add to cart" at bounding box center [374, 159] width 166 height 15
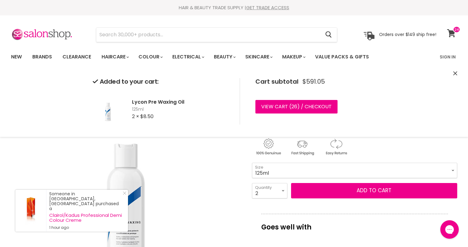
click at [453, 35] on icon at bounding box center [451, 33] width 8 height 8
